Goal: Information Seeking & Learning: Check status

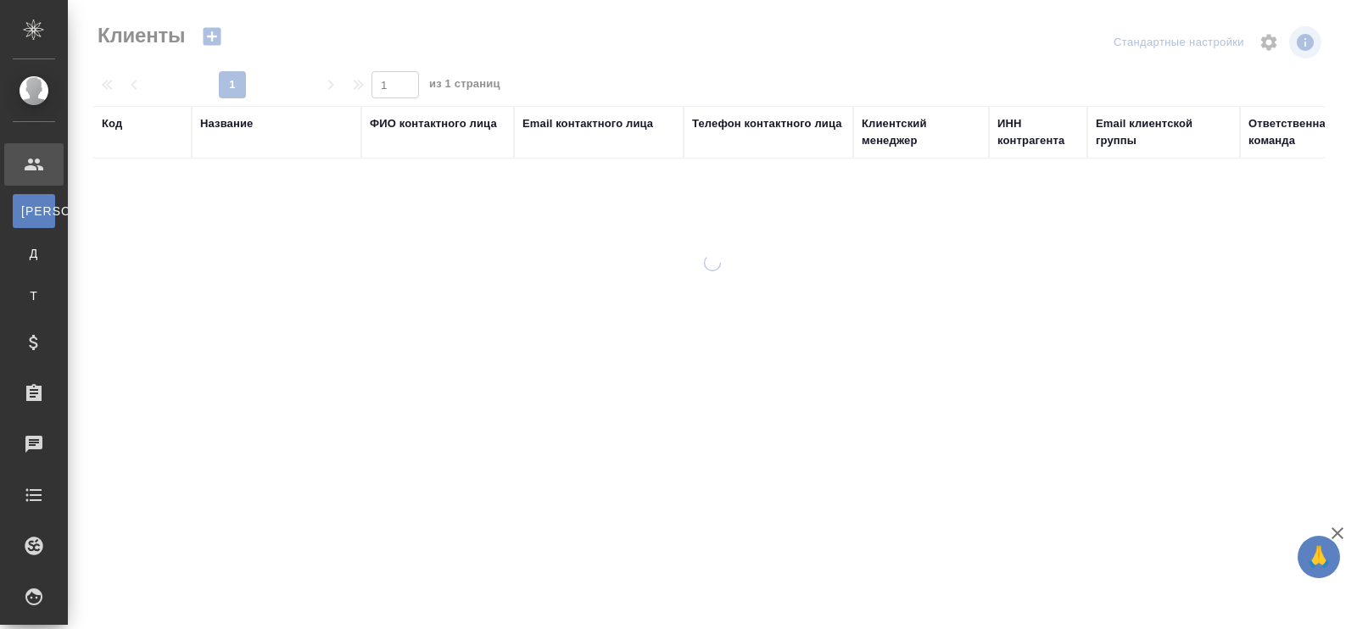
select select "RU"
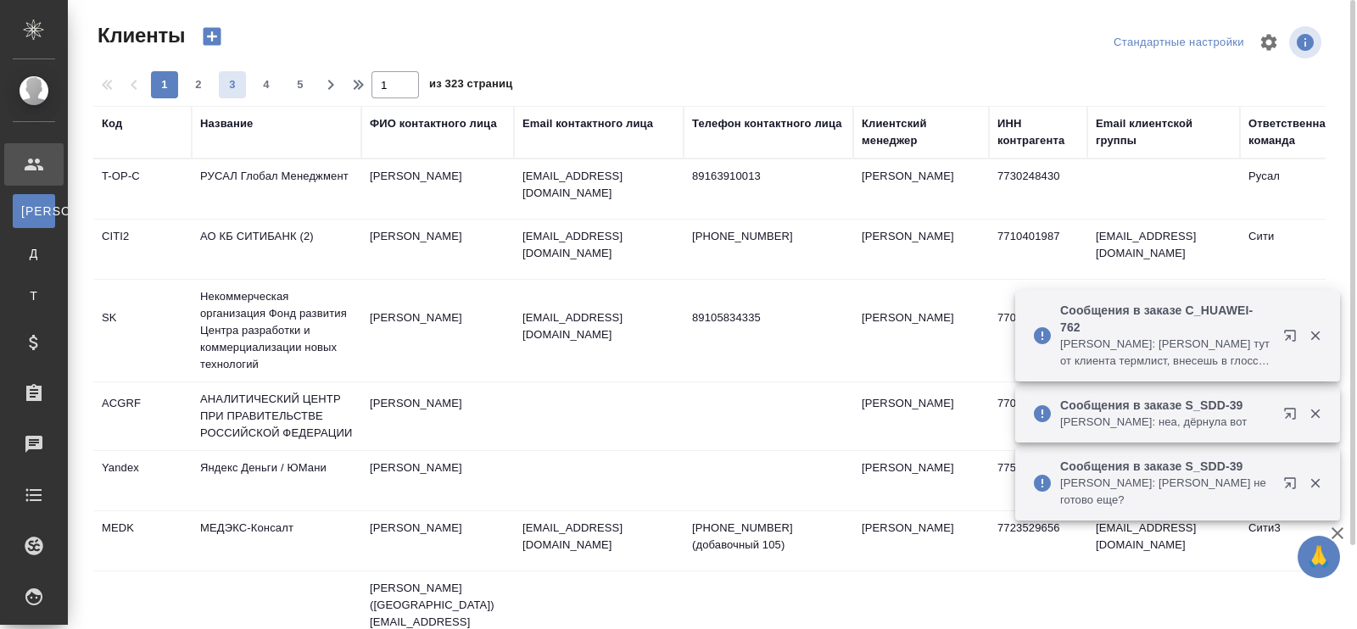
click at [221, 125] on div "Название" at bounding box center [226, 123] width 53 height 17
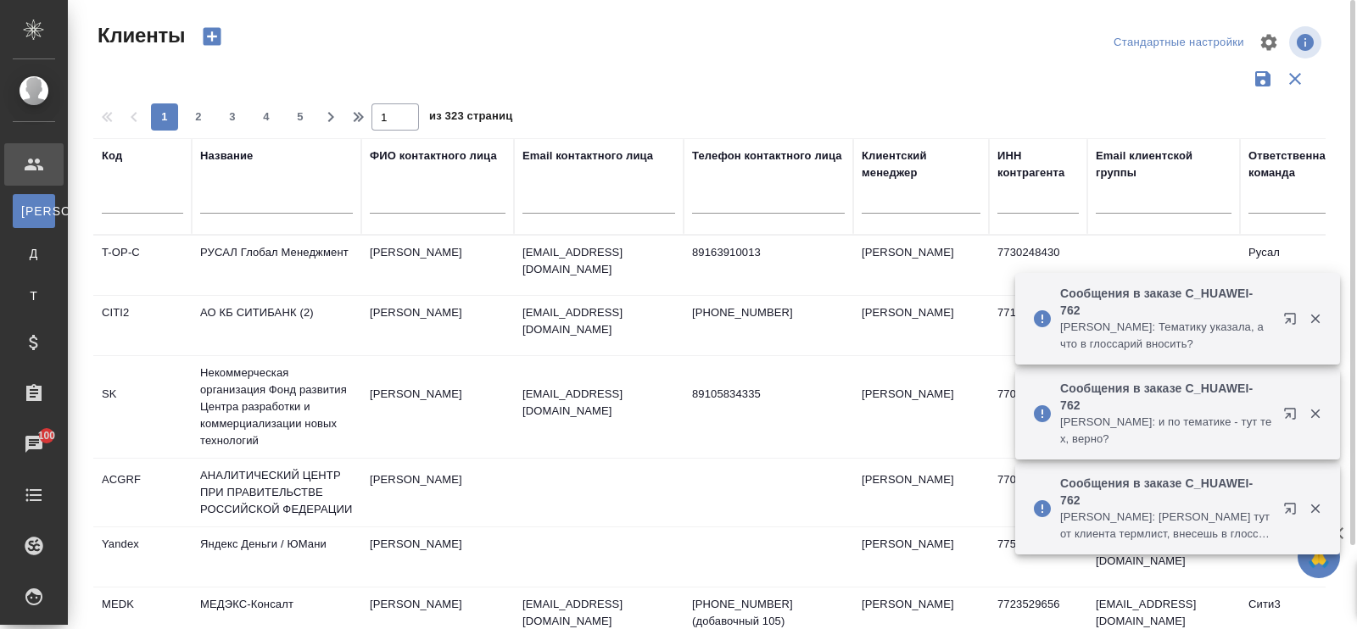
click at [227, 205] on input "text" at bounding box center [276, 203] width 153 height 21
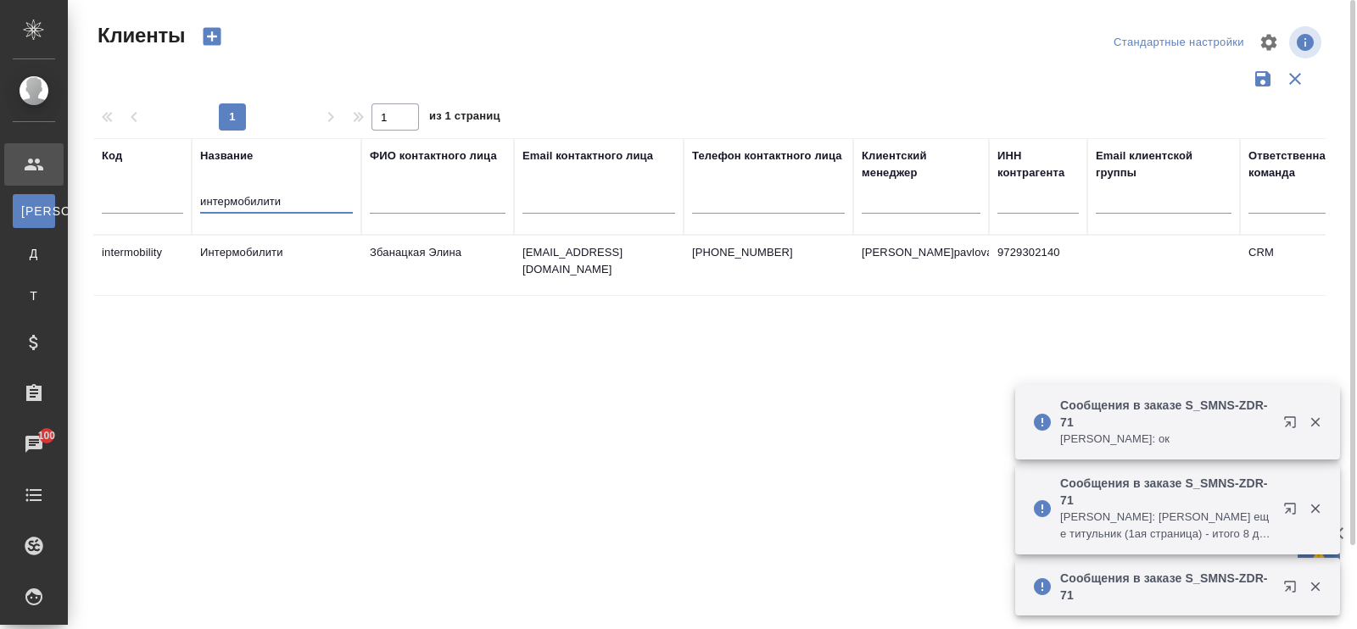
click at [238, 250] on td "Интермобилити" at bounding box center [277, 265] width 170 height 59
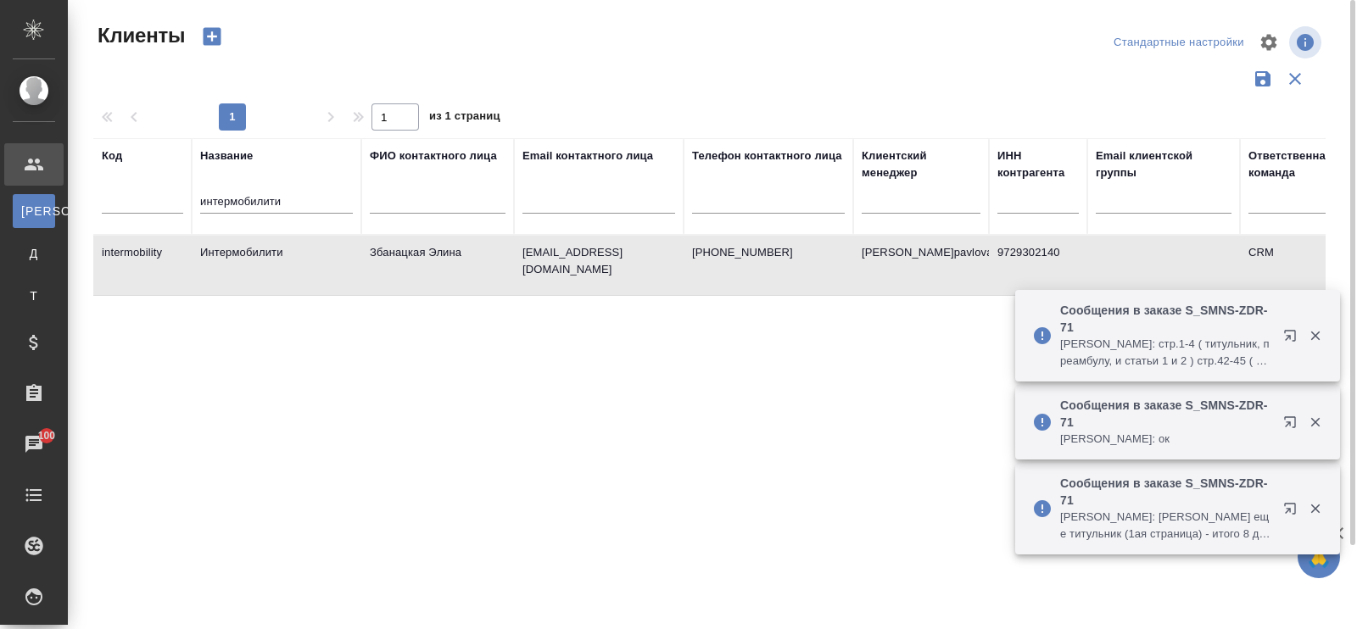
click at [238, 250] on td "Интермобилити" at bounding box center [277, 265] width 170 height 59
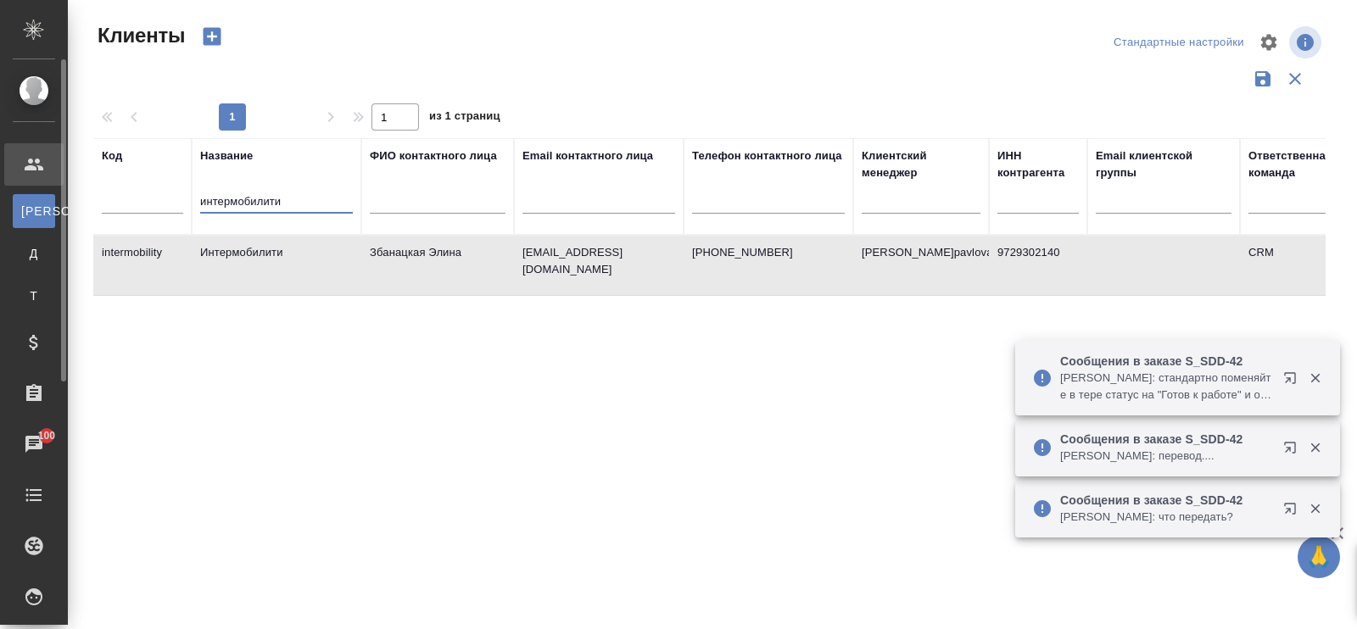
drag, startPoint x: 293, startPoint y: 204, endPoint x: 61, endPoint y: 186, distance: 232.3
click at [61, 186] on div ".cls-1 fill:#fff; AWATERA Павлова Антонина a.pavlova Клиенты К Клиенты Д Догово…" at bounding box center [678, 314] width 1357 height 629
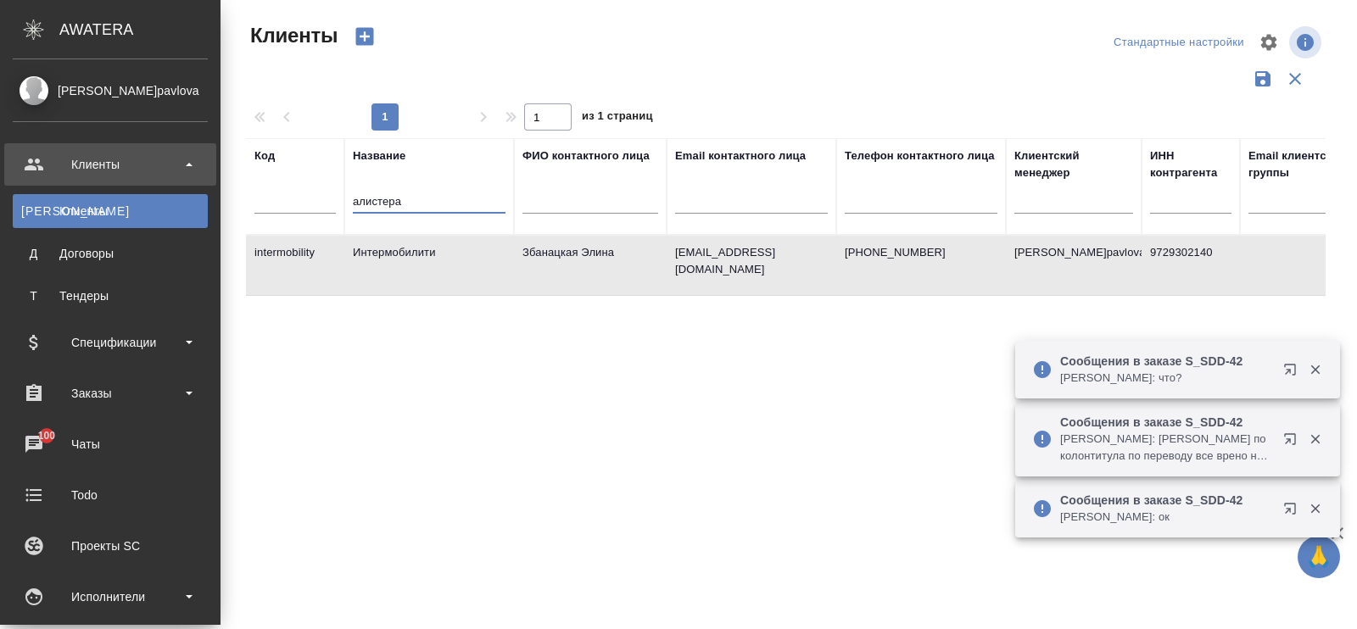
type input "алистера"
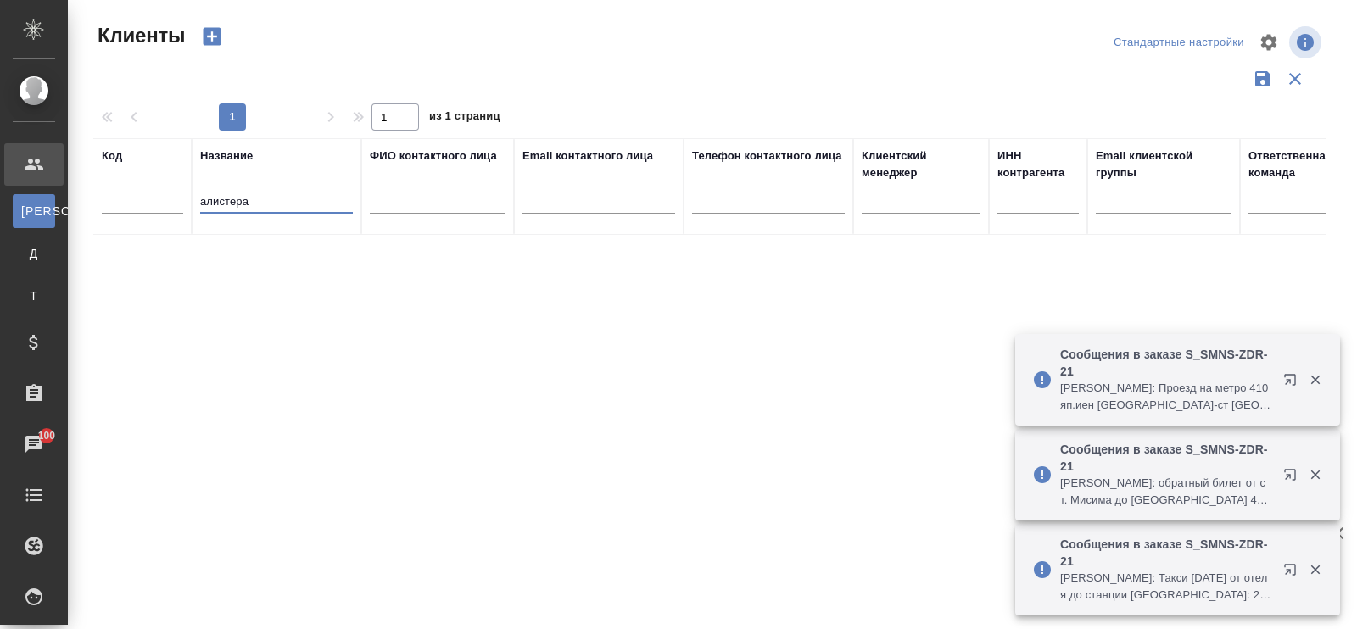
drag, startPoint x: 260, startPoint y: 206, endPoint x: 106, endPoint y: 184, distance: 156.0
click at [106, 184] on tr "Код Название алистера ФИО контактного лица Email контактного лица Телефон конта…" at bounding box center [734, 186] width 1283 height 97
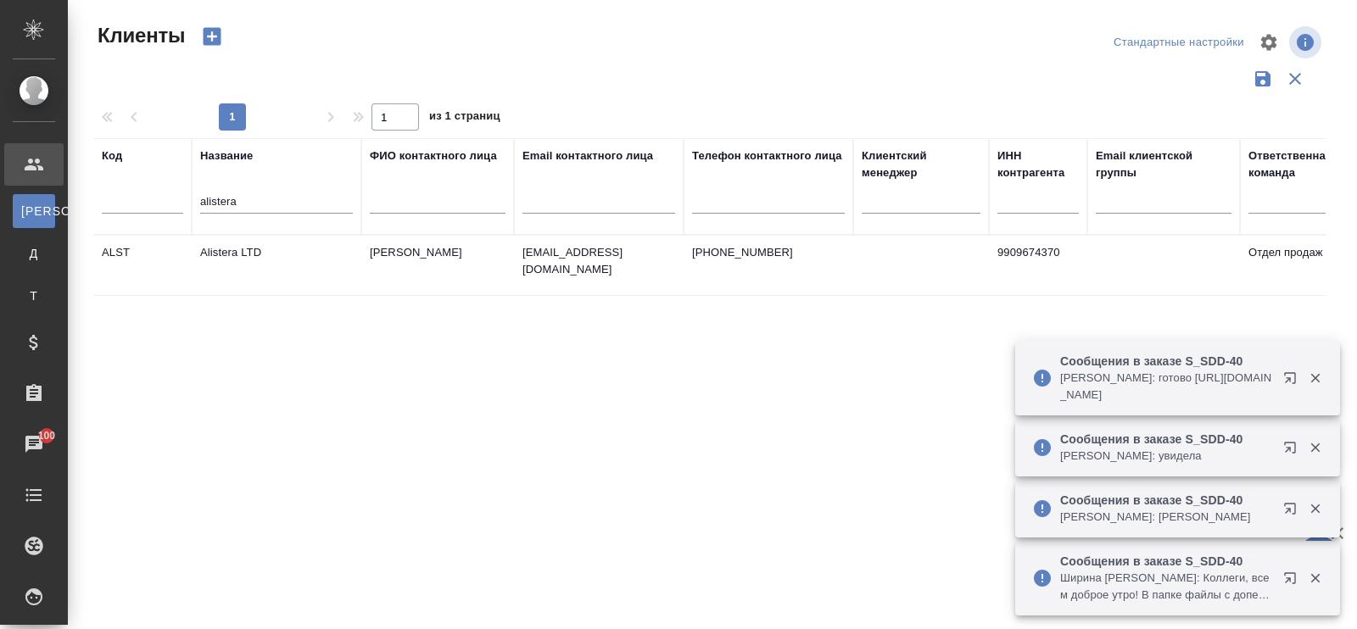
click at [243, 253] on td "Alistera LTD" at bounding box center [277, 265] width 170 height 59
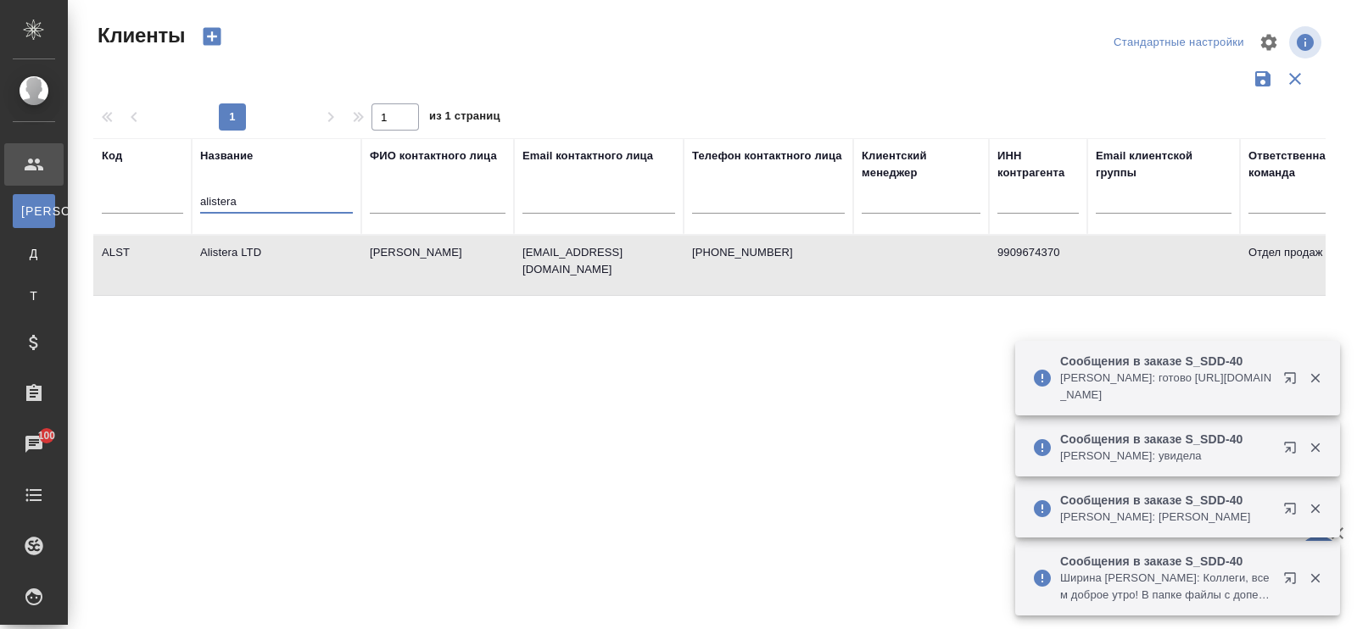
drag, startPoint x: 260, startPoint y: 194, endPoint x: 126, endPoint y: 214, distance: 135.4
click at [126, 214] on tr "Код Название alistera ФИО контактного лица Email контактного лица Телефон конта…" at bounding box center [734, 186] width 1283 height 97
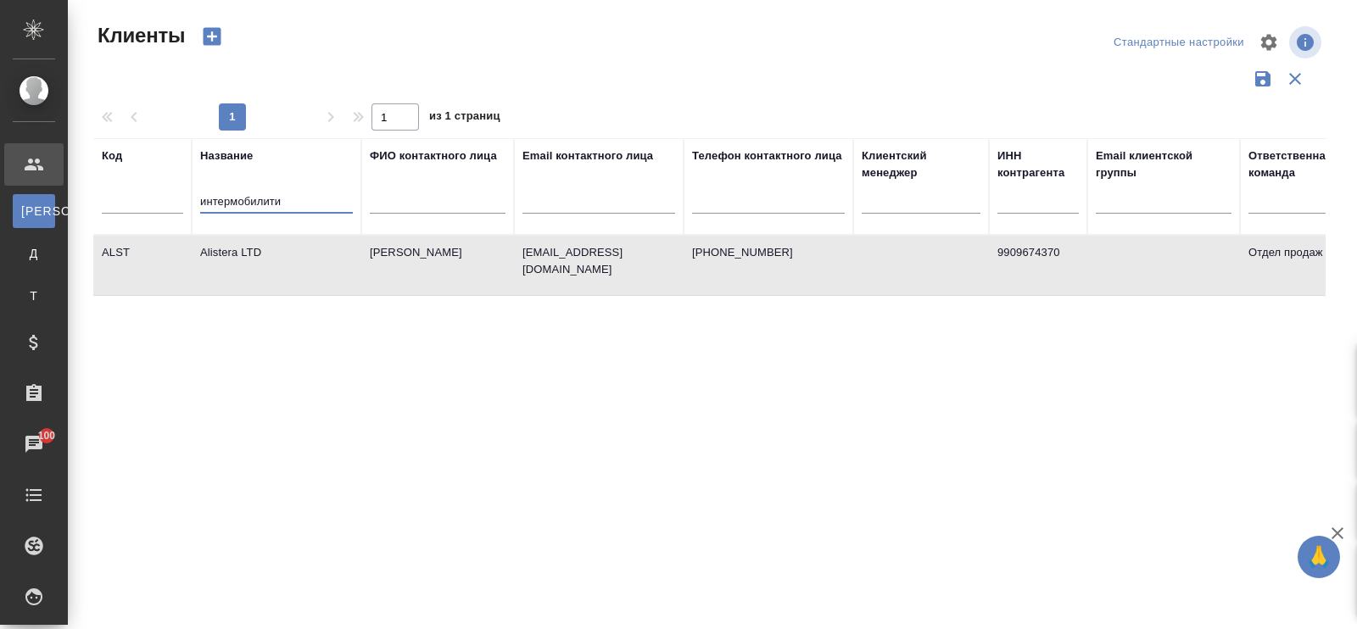
type input "интермобилити"
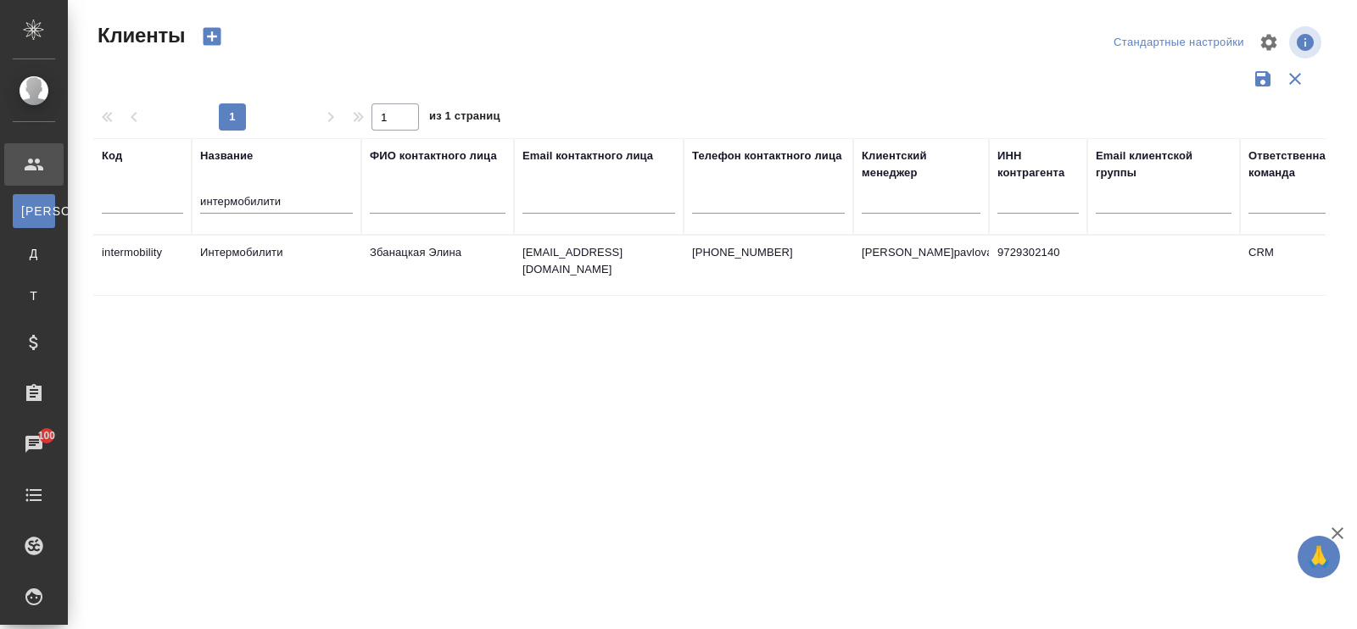
click at [267, 259] on td "Интермобилити" at bounding box center [277, 265] width 170 height 59
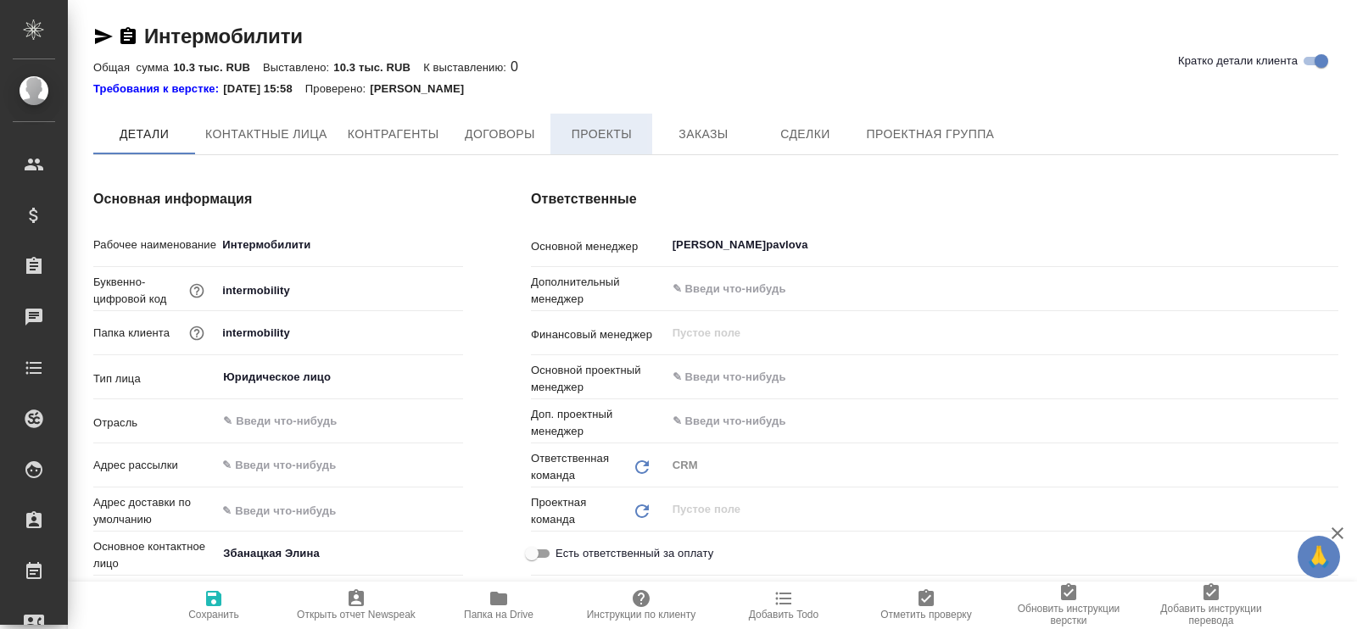
type textarea "x"
drag, startPoint x: 607, startPoint y: 137, endPoint x: 628, endPoint y: 150, distance: 24.7
click at [607, 137] on span "Проекты" at bounding box center [601, 135] width 81 height 21
type textarea "x"
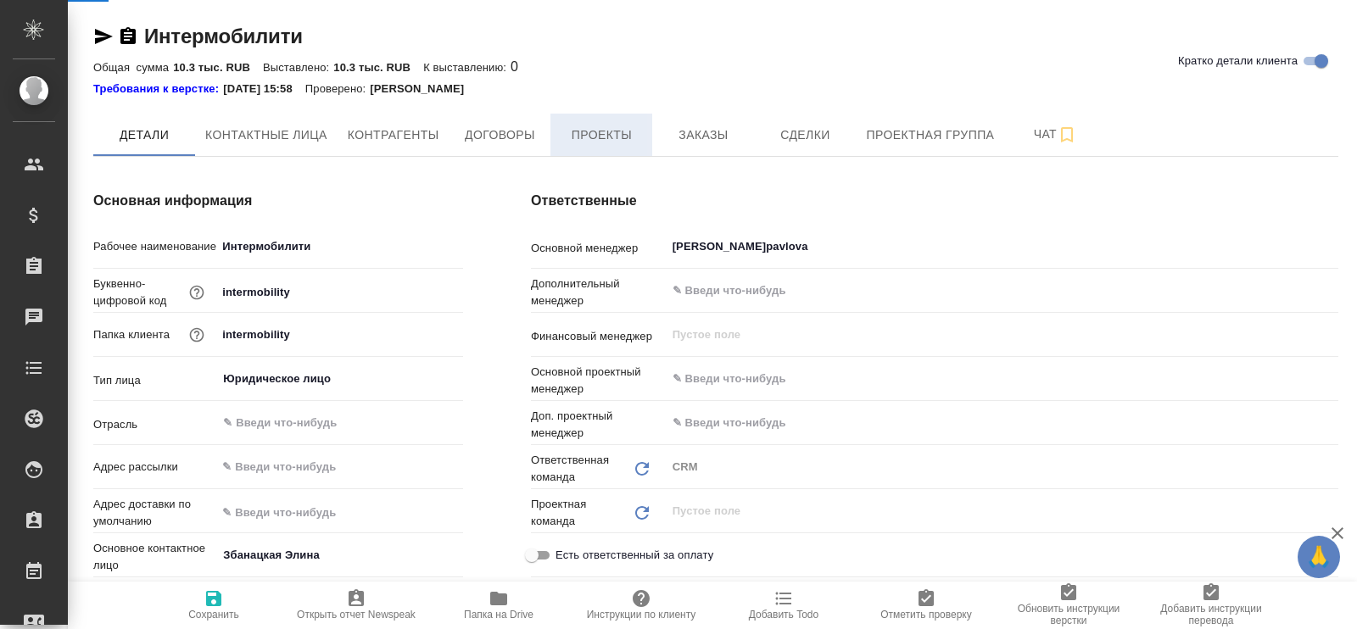
type textarea "x"
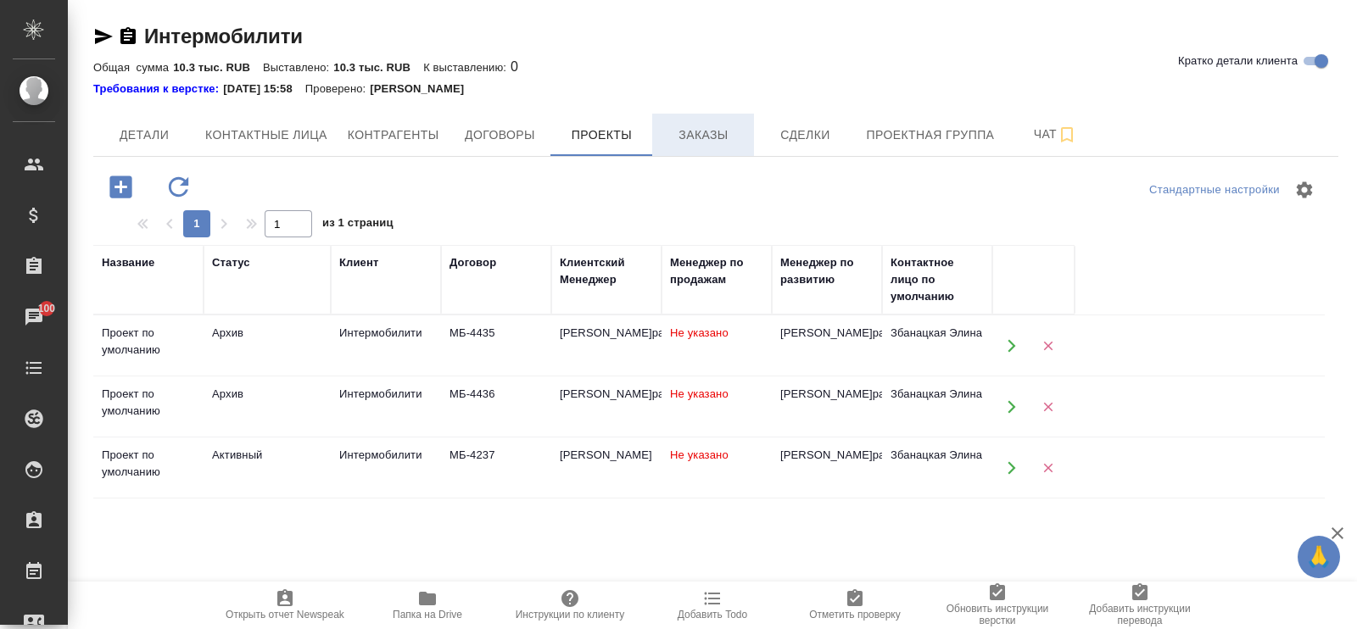
click at [719, 128] on span "Заказы" at bounding box center [703, 135] width 81 height 21
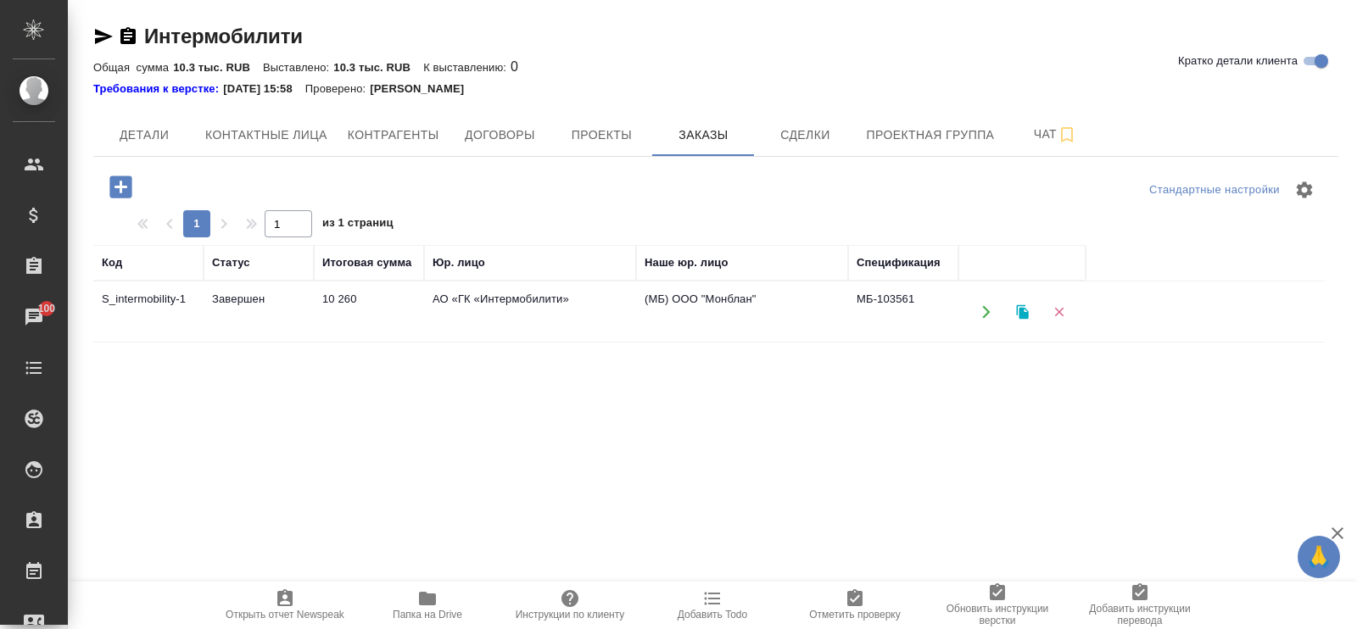
click at [233, 302] on td "Завершен" at bounding box center [259, 311] width 110 height 59
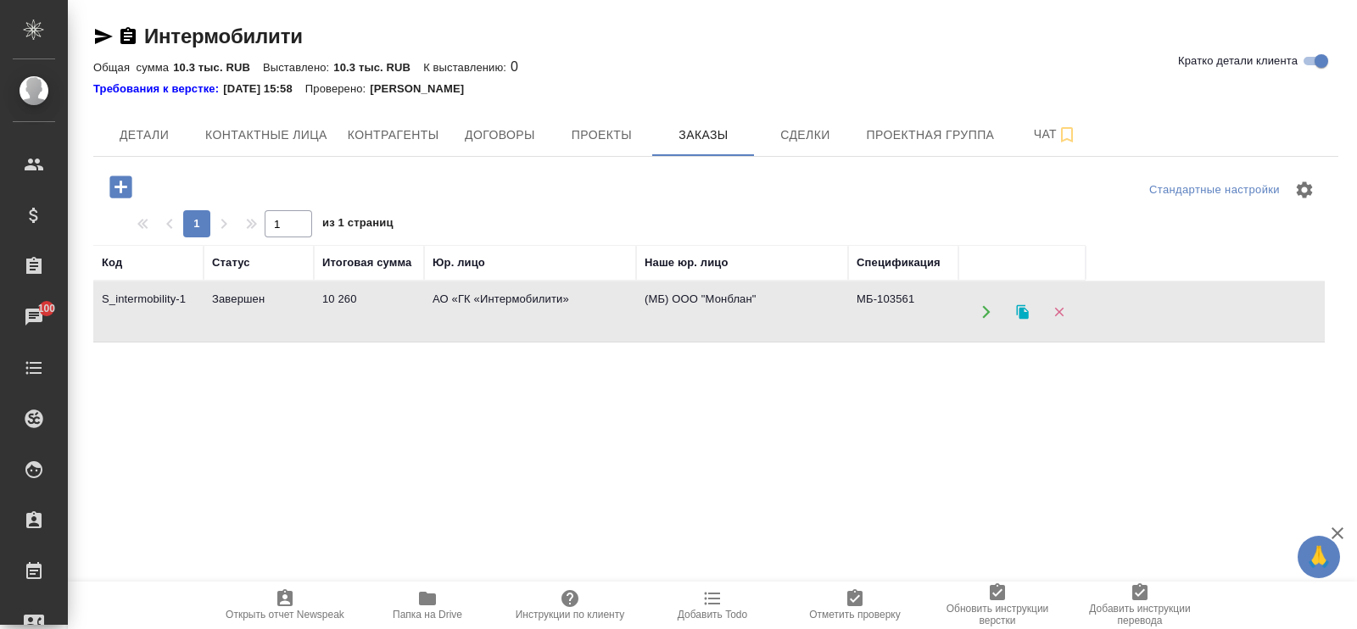
click at [233, 302] on td "Завершен" at bounding box center [259, 311] width 110 height 59
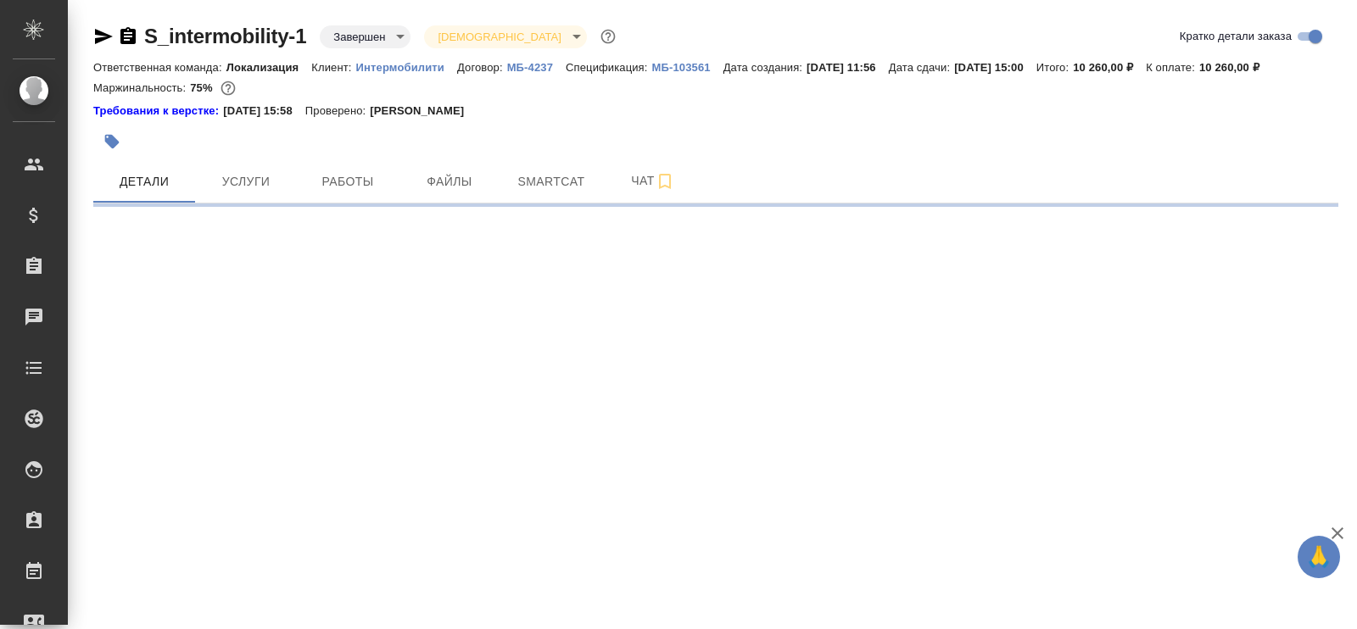
select select "RU"
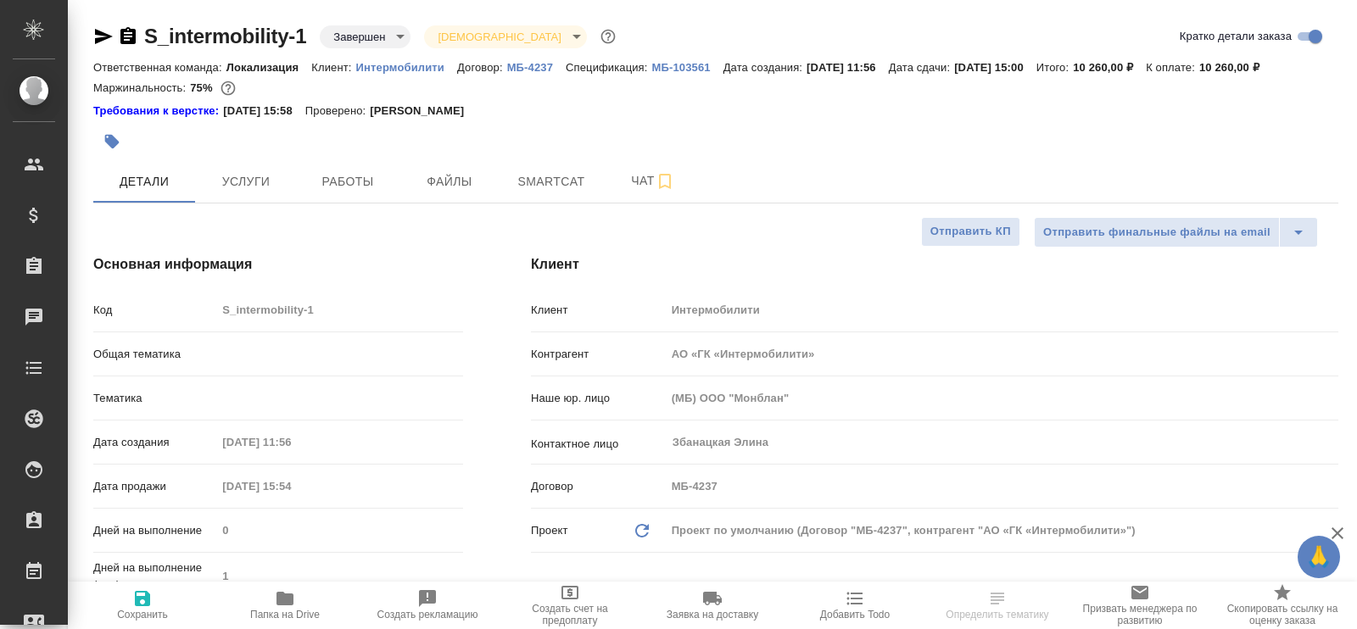
type textarea "x"
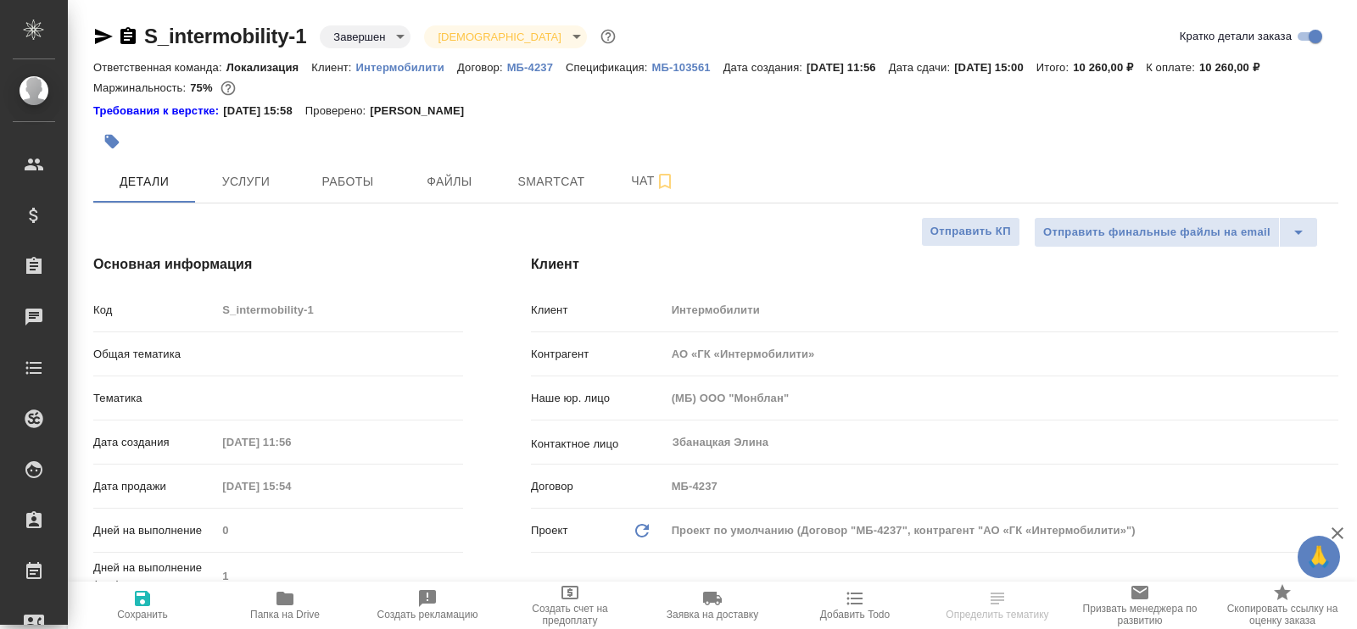
type textarea "x"
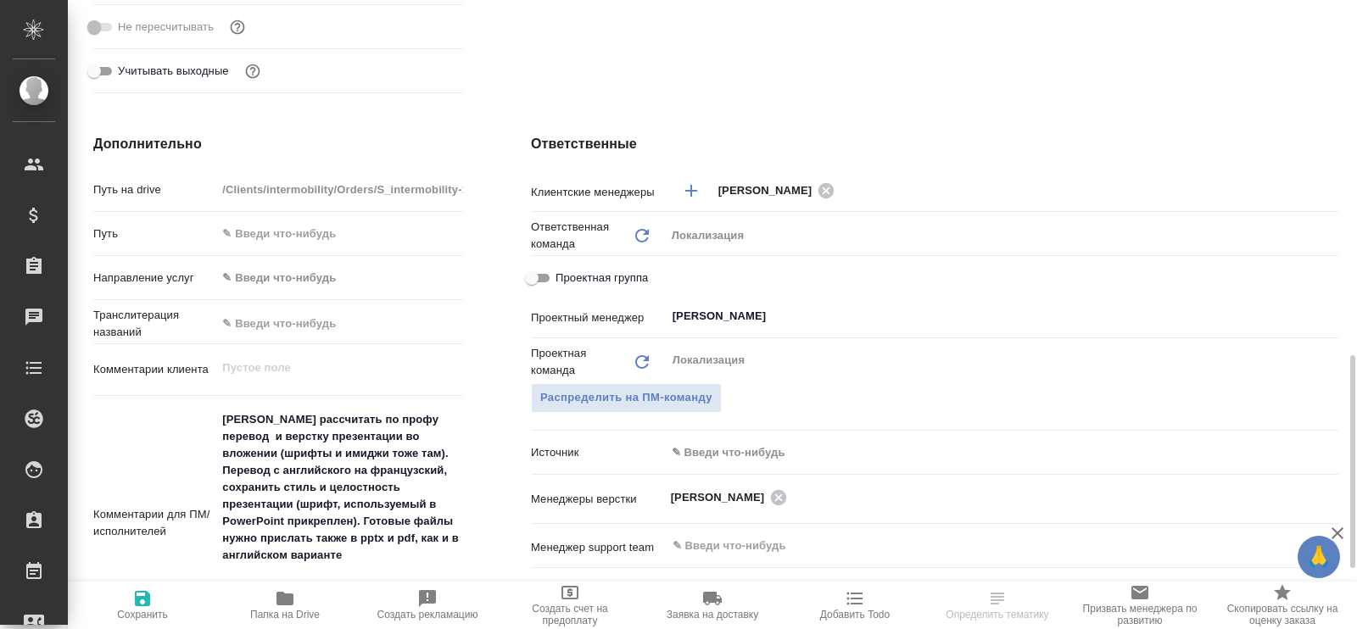
scroll to position [741, 0]
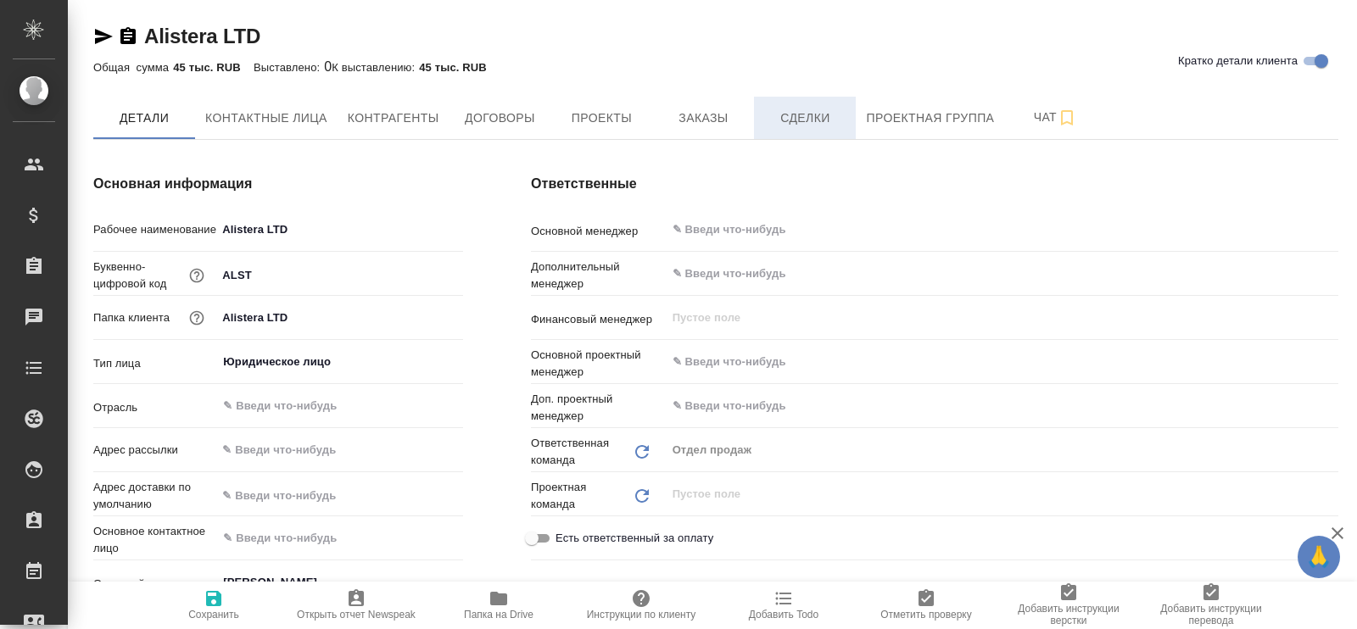
type textarea "x"
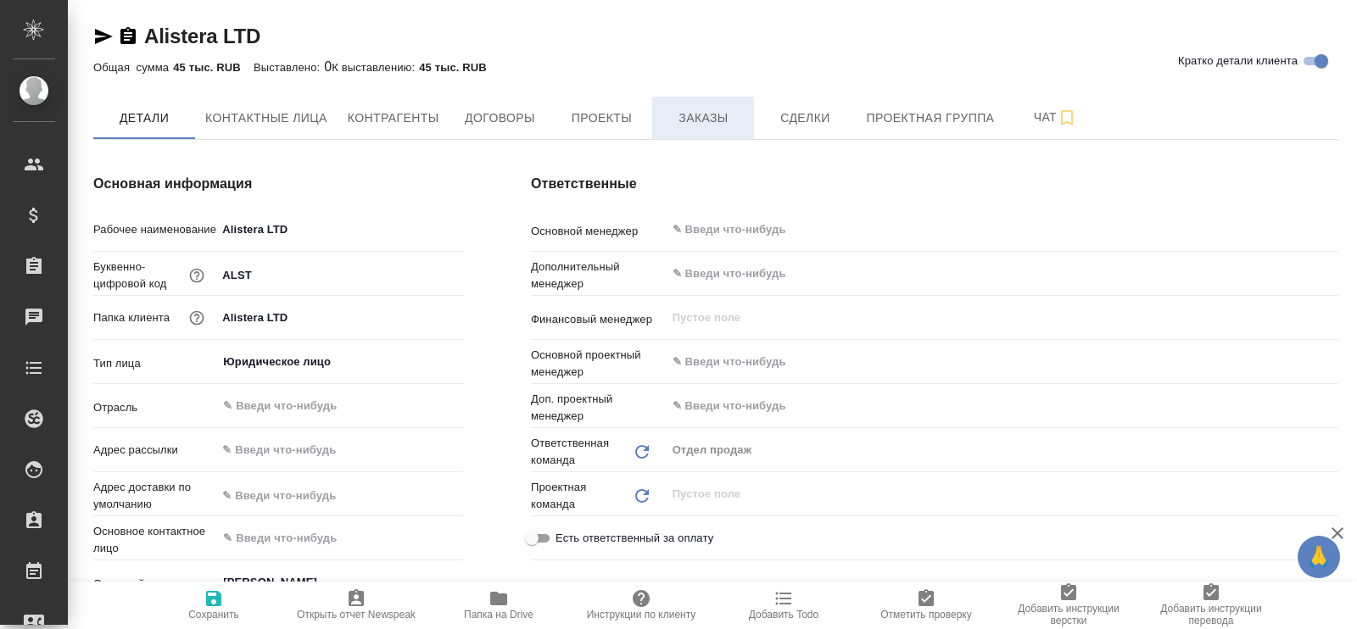
type textarea "x"
click at [709, 112] on span "Заказы" at bounding box center [703, 118] width 81 height 21
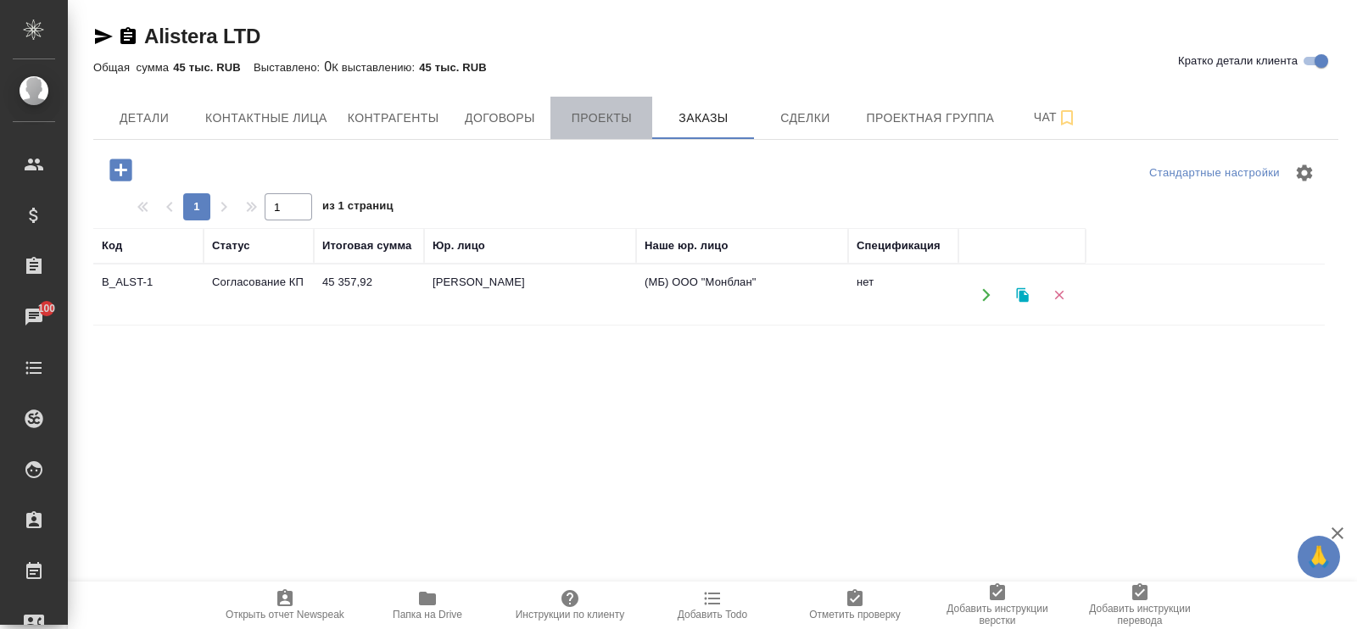
click at [590, 116] on span "Проекты" at bounding box center [601, 118] width 81 height 21
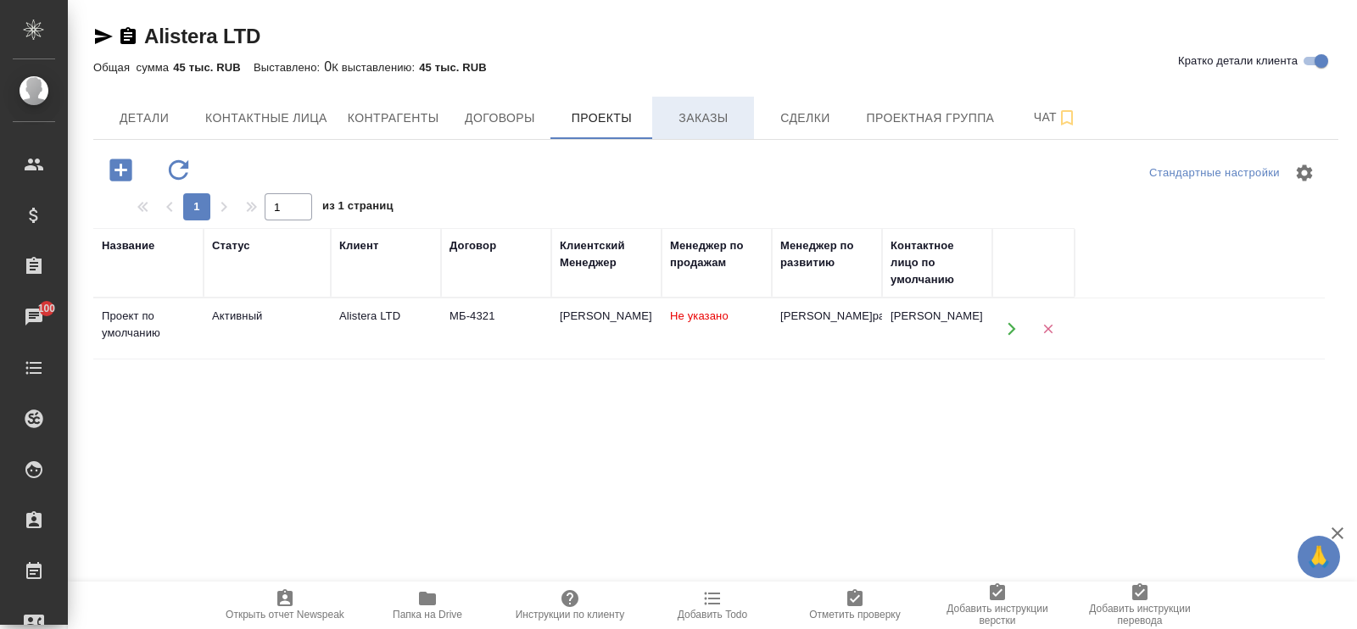
click at [721, 117] on span "Заказы" at bounding box center [703, 118] width 81 height 21
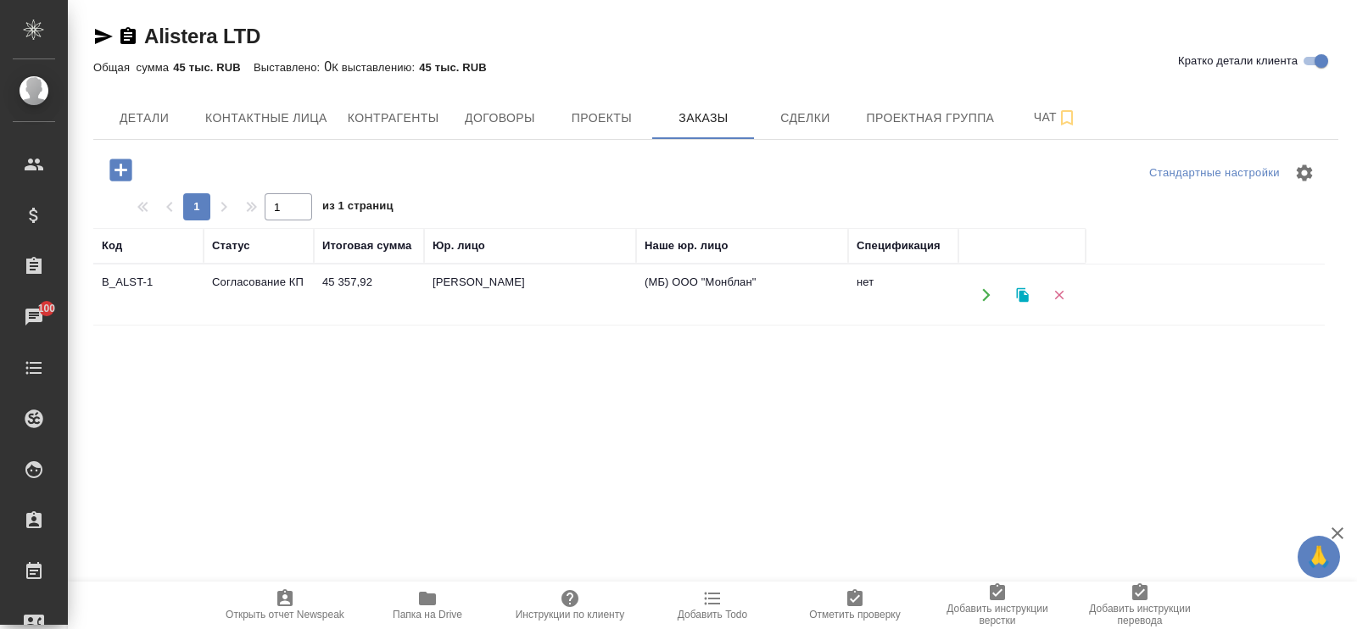
click at [250, 273] on td "Согласование КП" at bounding box center [259, 295] width 110 height 59
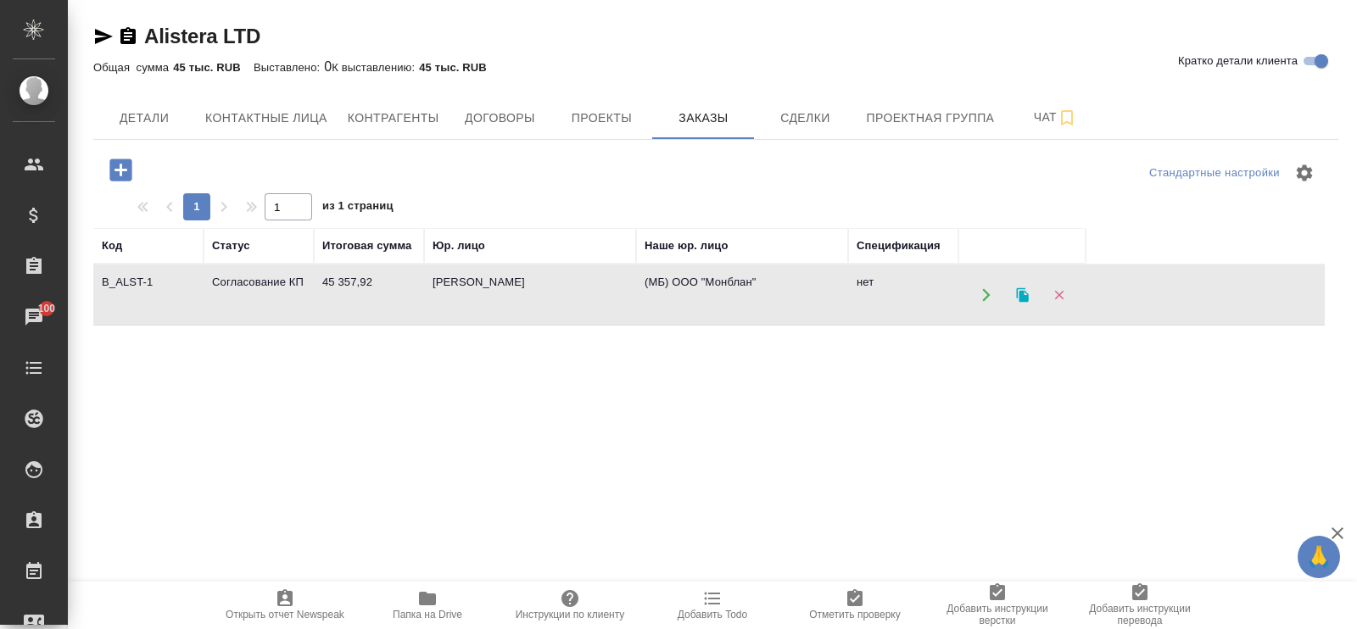
click at [253, 283] on td "Согласование КП" at bounding box center [259, 295] width 110 height 59
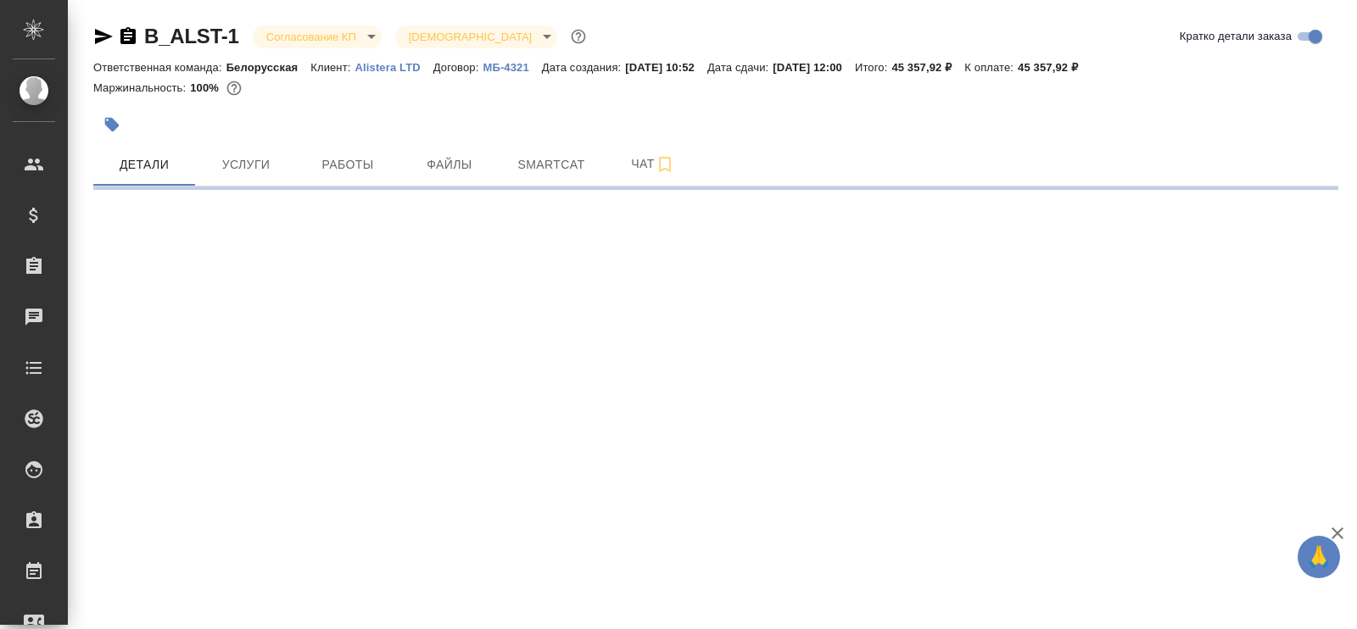
select select "RU"
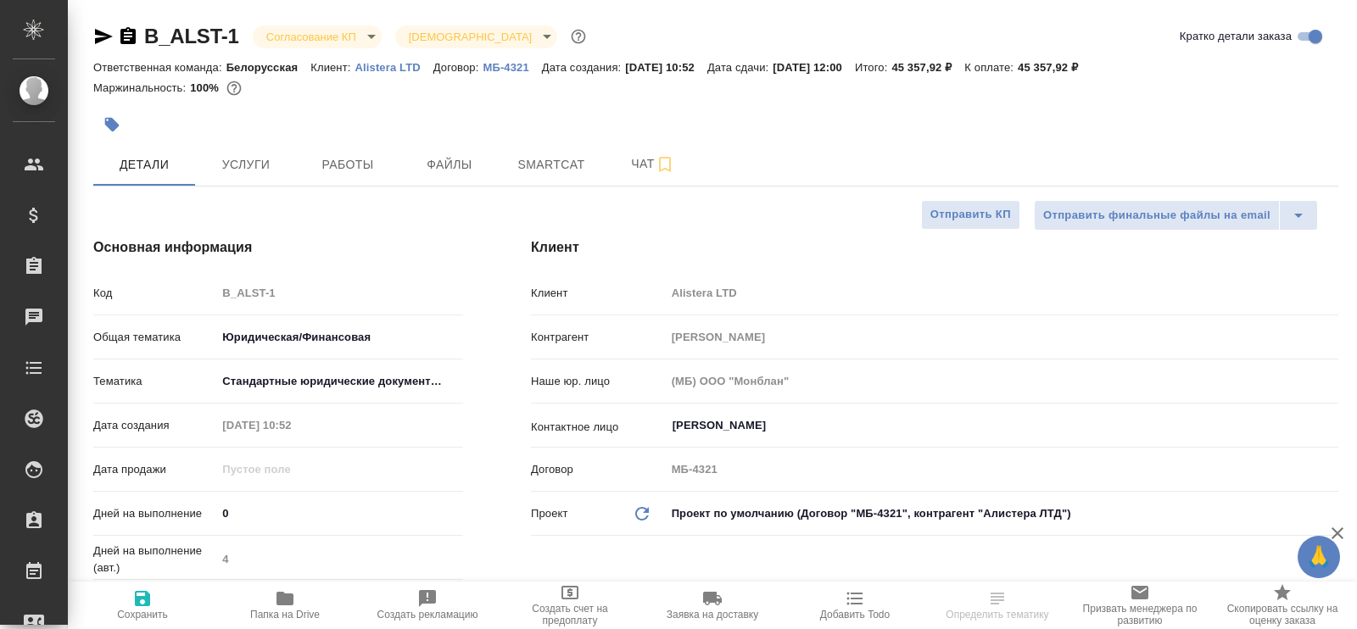
type textarea "x"
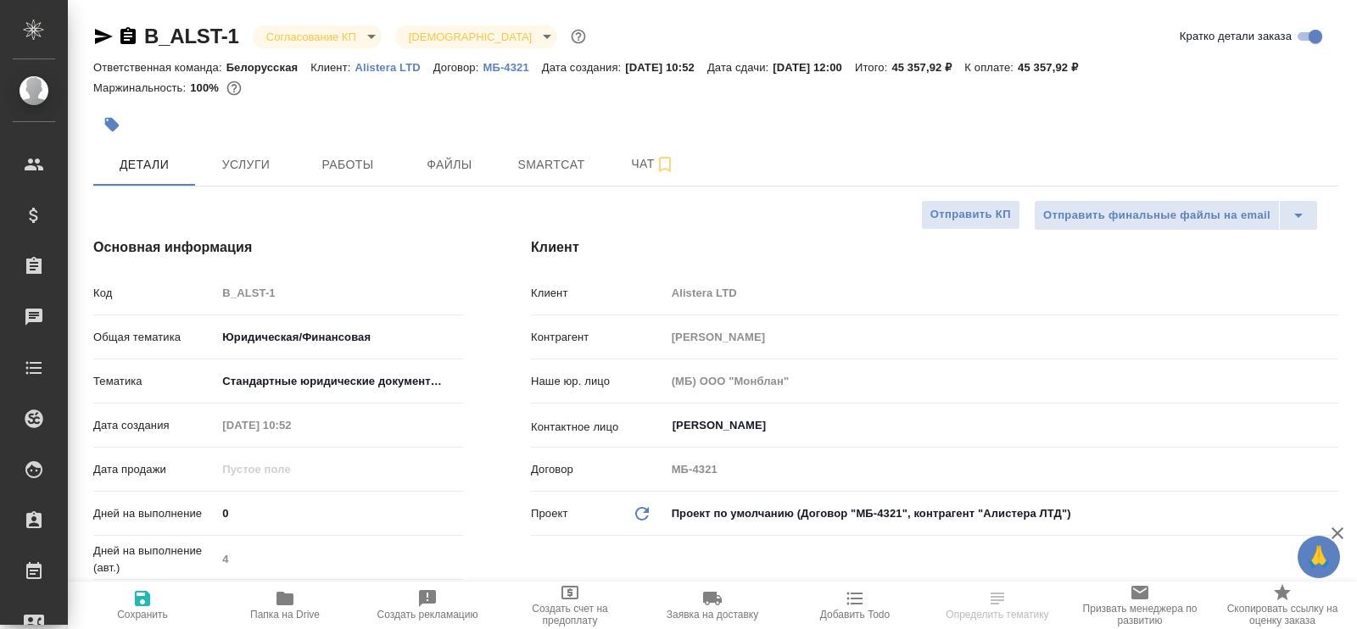
type textarea "x"
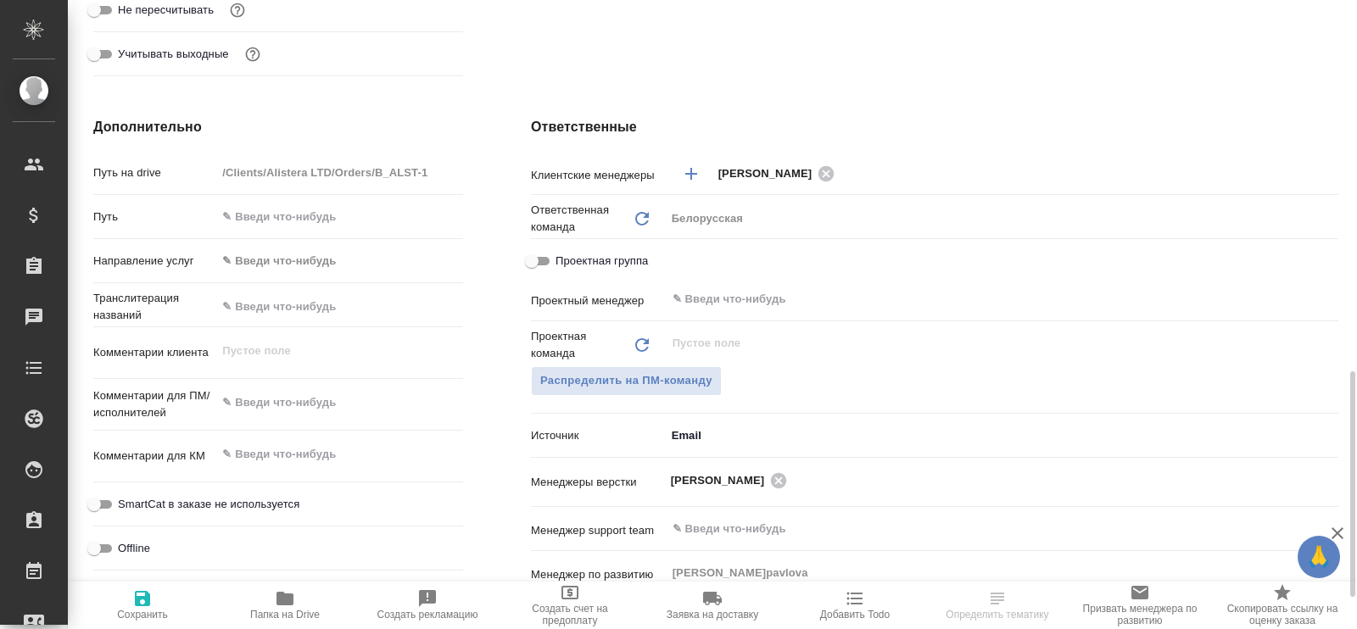
scroll to position [954, 0]
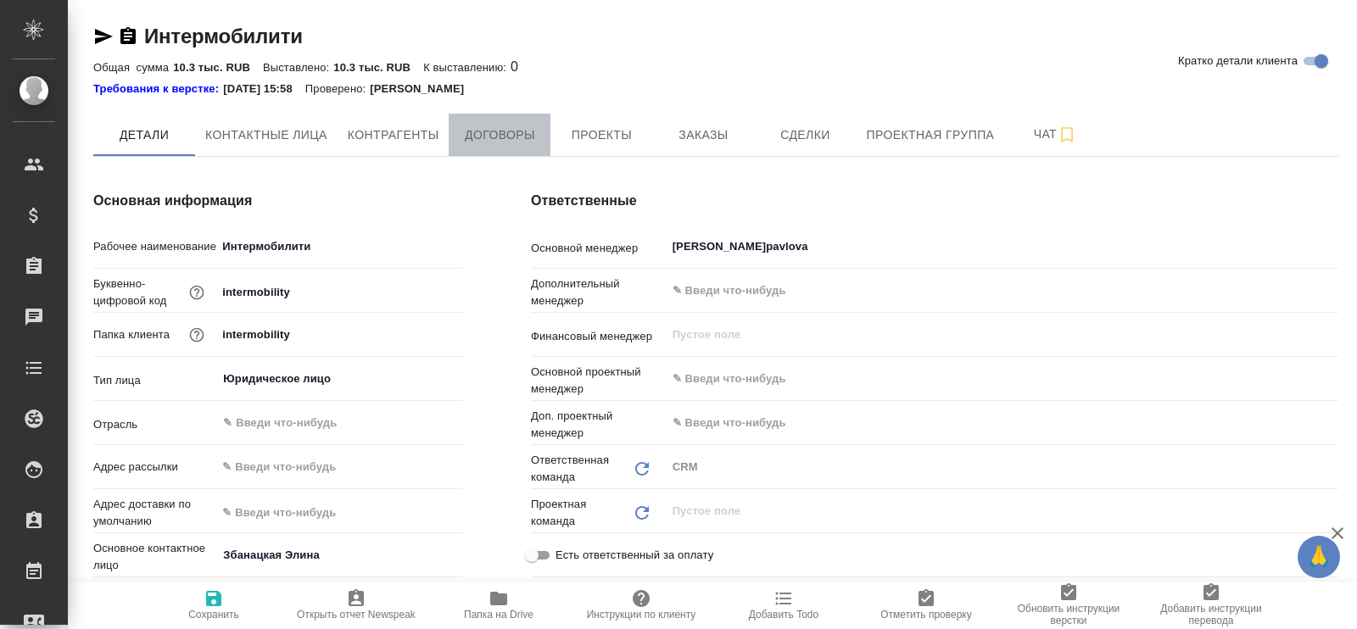
click at [506, 143] on span "Договоры" at bounding box center [499, 135] width 81 height 21
